Goal: Task Accomplishment & Management: Use online tool/utility

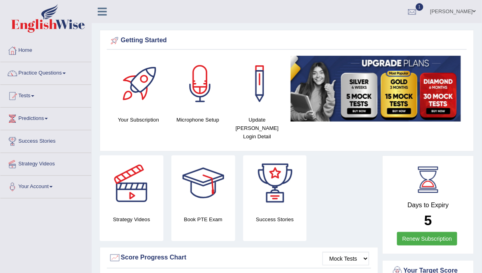
click at [418, 9] on div at bounding box center [412, 12] width 12 height 12
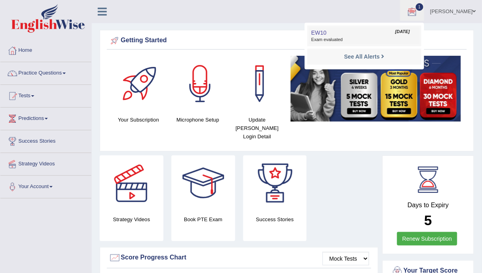
click at [360, 37] on span "Exam evaluated" at bounding box center [364, 40] width 106 height 6
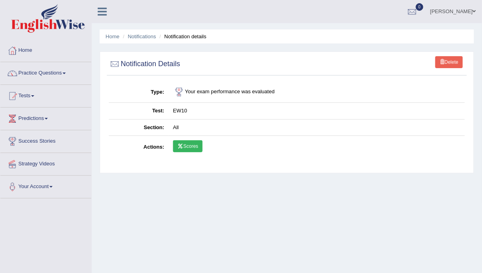
click at [191, 147] on link "Scores" at bounding box center [187, 146] width 29 height 12
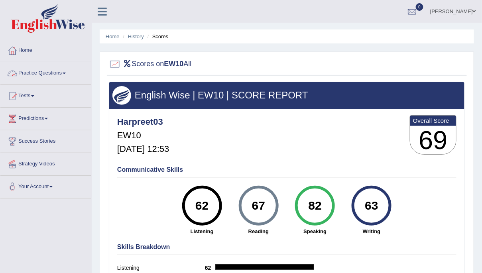
click at [35, 71] on link "Practice Questions" at bounding box center [45, 72] width 91 height 20
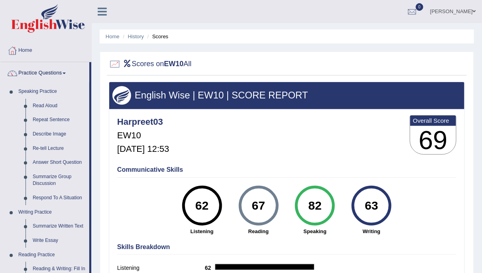
click at [35, 71] on link "Practice Questions" at bounding box center [44, 72] width 89 height 20
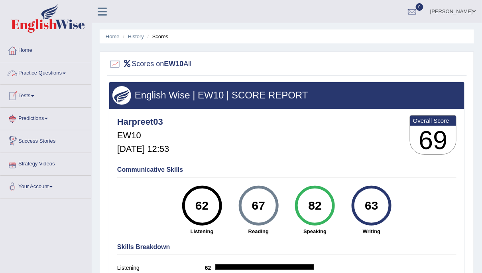
click at [26, 94] on link "Tests" at bounding box center [45, 95] width 91 height 20
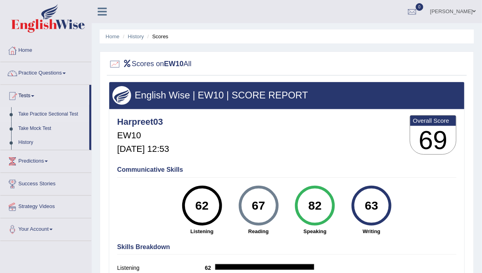
click at [35, 114] on link "Take Practice Sectional Test" at bounding box center [52, 114] width 75 height 14
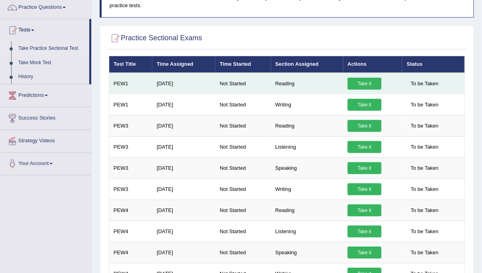
scroll to position [66, 0]
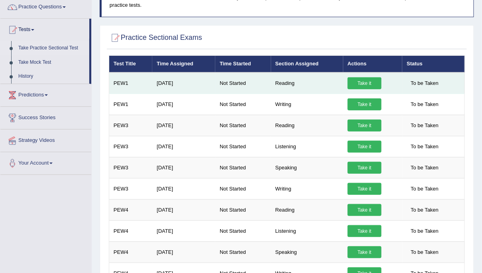
click at [369, 80] on link "Take it" at bounding box center [364, 83] width 34 height 12
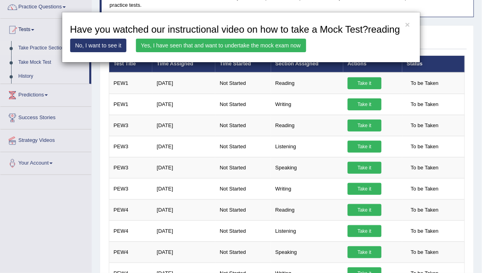
click at [269, 52] on link "Yes, I have seen that and want to undertake the mock exam now" at bounding box center [221, 46] width 170 height 14
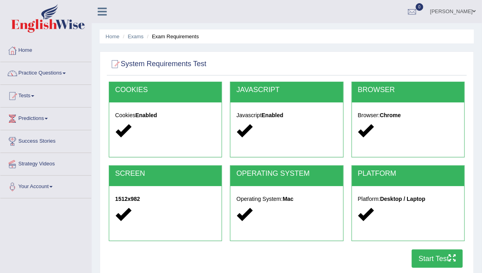
click at [430, 257] on button "Start Test" at bounding box center [437, 258] width 51 height 18
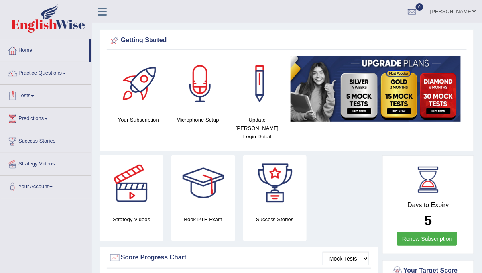
click at [35, 94] on link "Tests" at bounding box center [45, 95] width 91 height 20
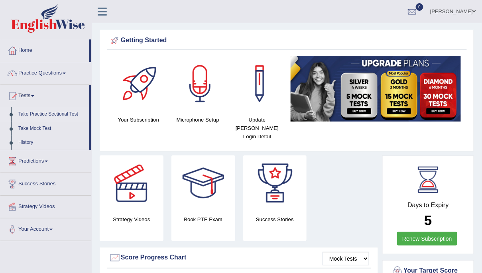
click at [54, 112] on link "Take Practice Sectional Test" at bounding box center [52, 114] width 75 height 14
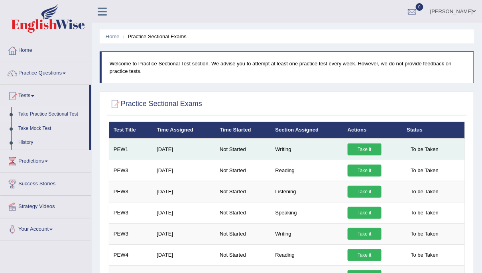
click at [367, 146] on link "Take it" at bounding box center [364, 149] width 34 height 12
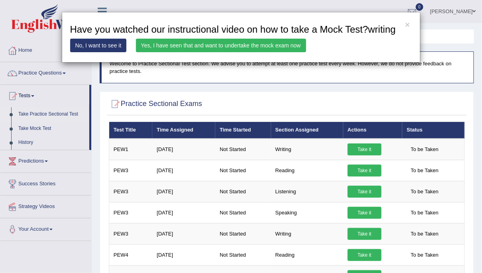
click at [249, 52] on link "Yes, I have seen that and want to undertake the mock exam now" at bounding box center [221, 46] width 170 height 14
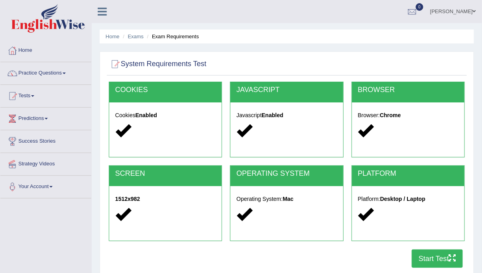
click at [434, 257] on button "Start Test" at bounding box center [437, 258] width 51 height 18
